Goal: Navigation & Orientation: Go to known website

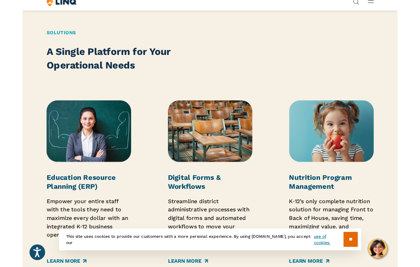
scroll to position [877, 0]
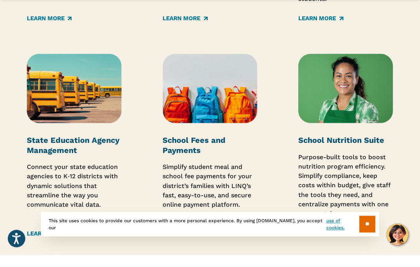
click at [372, 236] on input "**" at bounding box center [367, 235] width 16 height 17
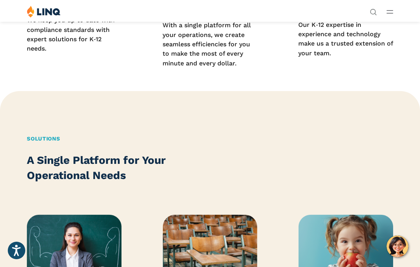
scroll to position [717, 0]
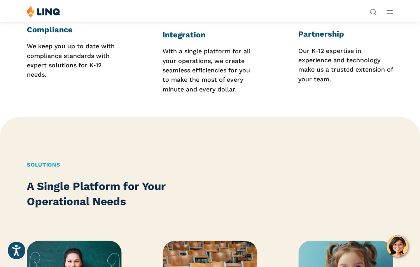
click at [34, 17] on img at bounding box center [44, 11] width 34 height 12
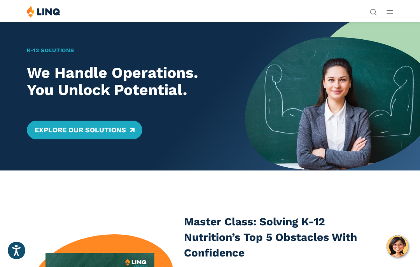
click at [82, 123] on link "Explore Our Solutions" at bounding box center [84, 130] width 115 height 19
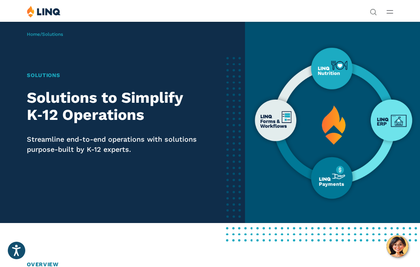
click at [389, 11] on icon "Open Main Menu" at bounding box center [390, 11] width 7 height 3
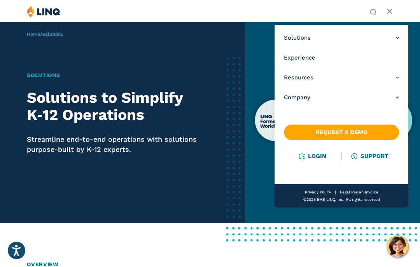
click at [300, 157] on link "Login" at bounding box center [312, 155] width 27 height 7
